Goal: Check status: Check status

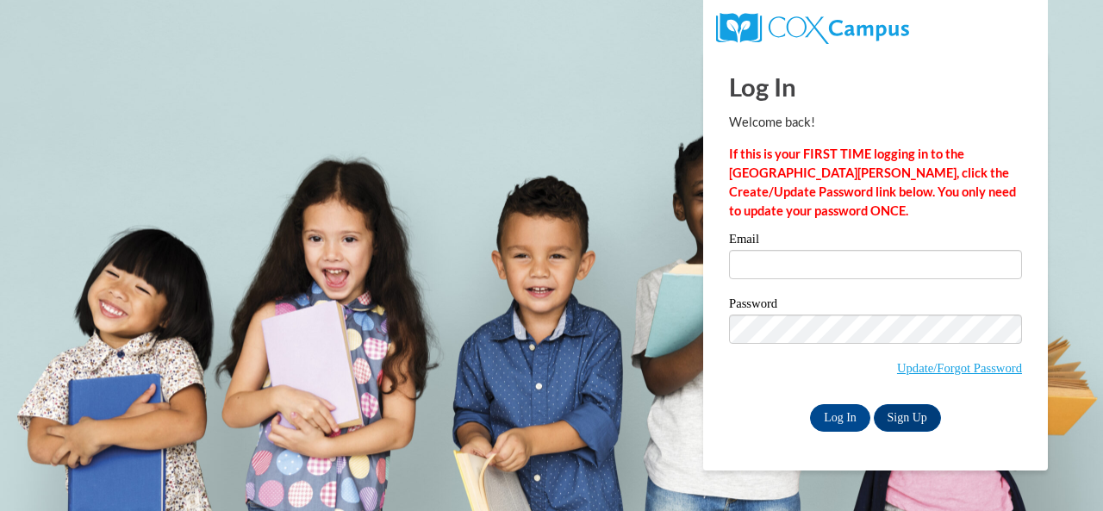
drag, startPoint x: 0, startPoint y: 0, endPoint x: 768, endPoint y: 262, distance: 811.7
click at [768, 262] on input "Email" at bounding box center [875, 264] width 293 height 29
type input "smithwick.rebecca.a@muscogee.k12.ga.us"
click at [790, 264] on input "smithwick.rebecca.a@muscogee.k12.ga.us" at bounding box center [875, 264] width 293 height 29
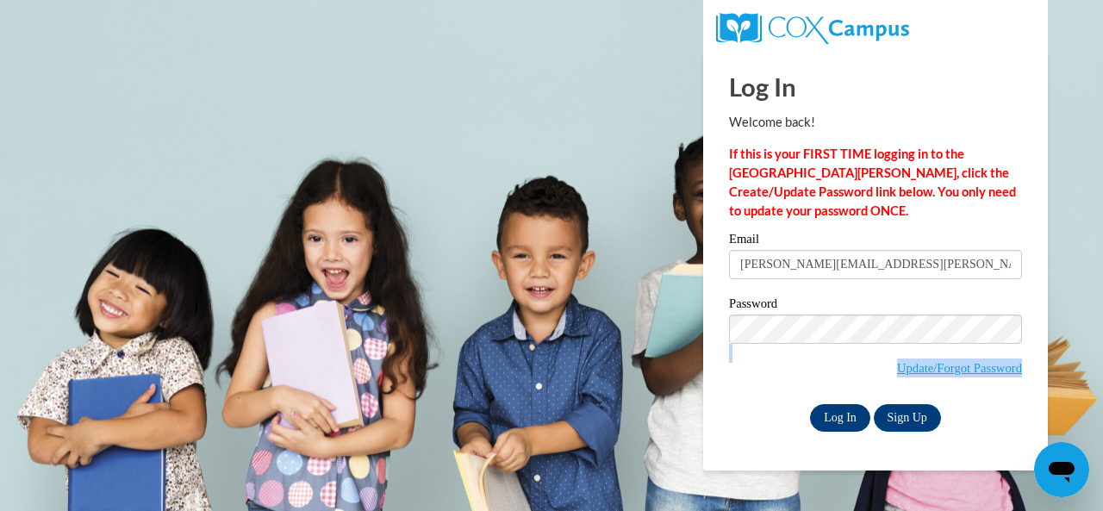
drag, startPoint x: 794, startPoint y: 297, endPoint x: 831, endPoint y: 411, distance: 119.6
click at [831, 411] on div "Email smithwick.rebecca.a@muscogee.k12.ga.us Password Update/Forgot Password Lo…" at bounding box center [875, 332] width 293 height 198
click at [831, 411] on input "Log In" at bounding box center [840, 418] width 60 height 28
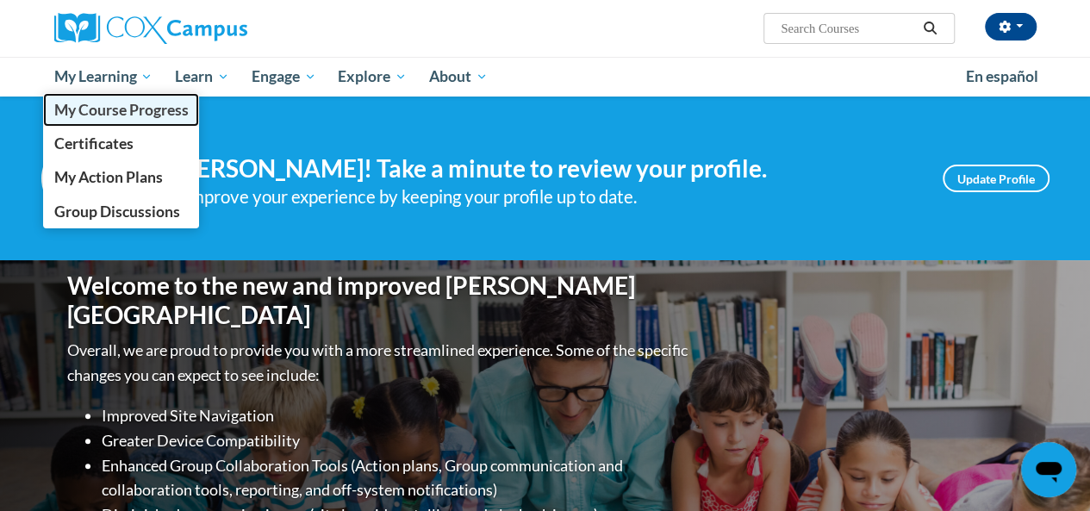
click at [134, 112] on span "My Course Progress" at bounding box center [120, 110] width 134 height 18
